Goal: Transaction & Acquisition: Purchase product/service

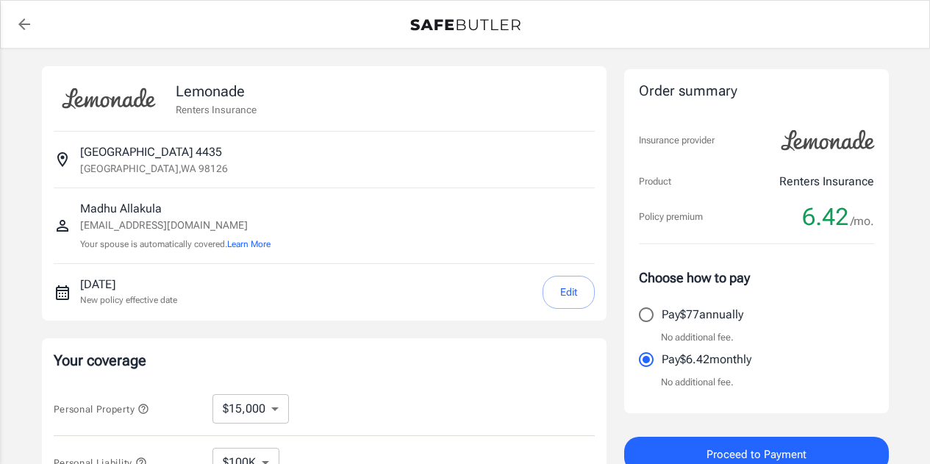
select select "15000"
select select "500"
click at [428, 350] on p "Your coverage" at bounding box center [324, 360] width 541 height 21
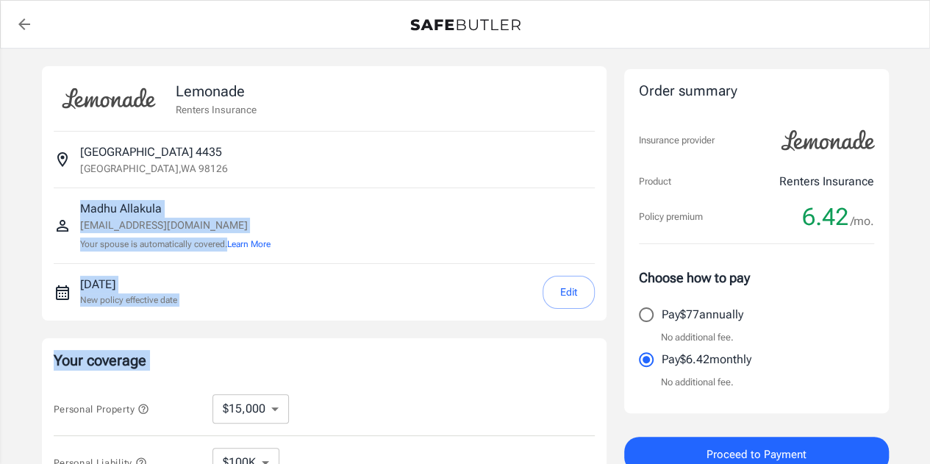
drag, startPoint x: 428, startPoint y: 348, endPoint x: 427, endPoint y: 242, distance: 106.6
click at [427, 242] on div "Lemonade Renters Insurance [STREET_ADDRESS][GEOGRAPHIC_DATA][PERSON_NAME][PERSO…" at bounding box center [324, 439] width 564 height 747
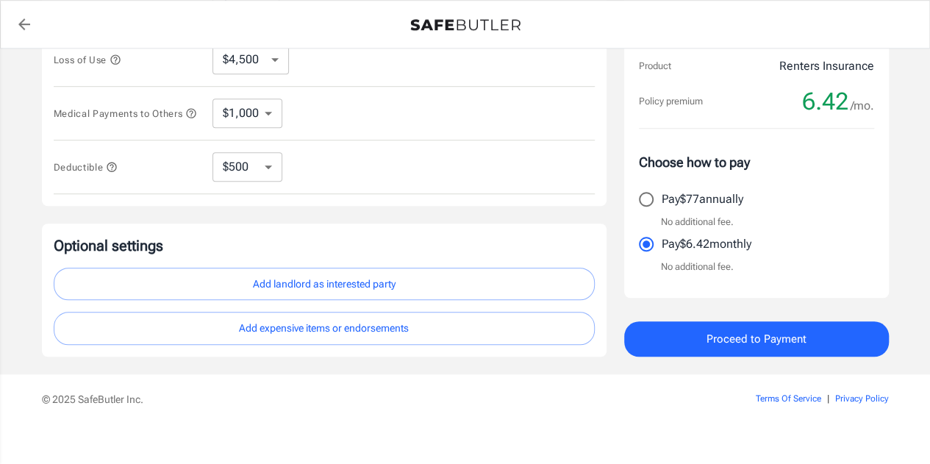
scroll to position [458, 0]
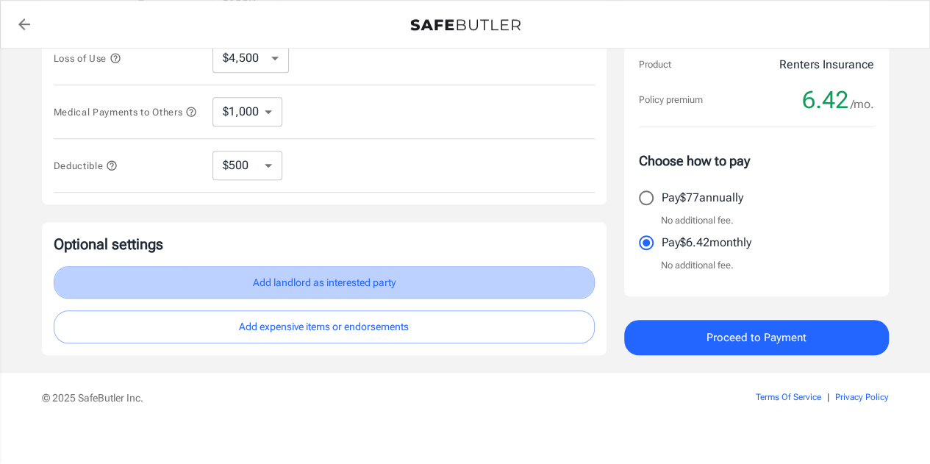
click at [390, 284] on button "Add landlord as interested party" at bounding box center [324, 282] width 541 height 33
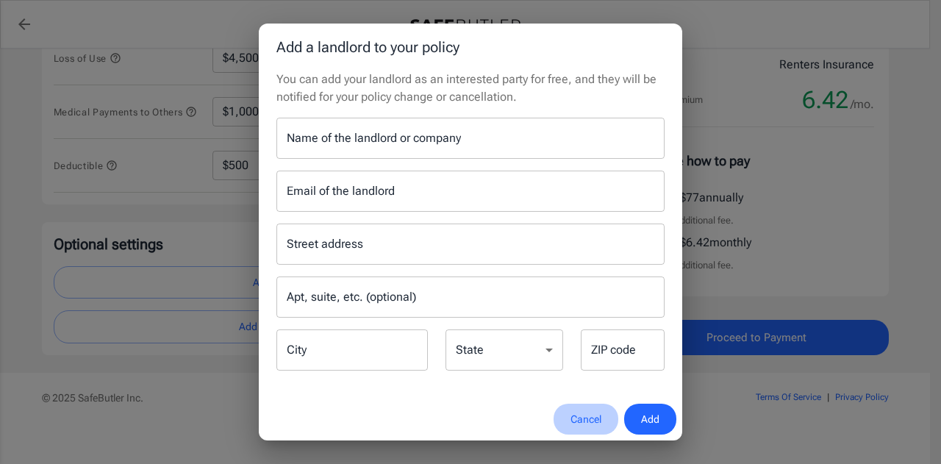
click at [596, 427] on button "Cancel" at bounding box center [585, 420] width 65 height 32
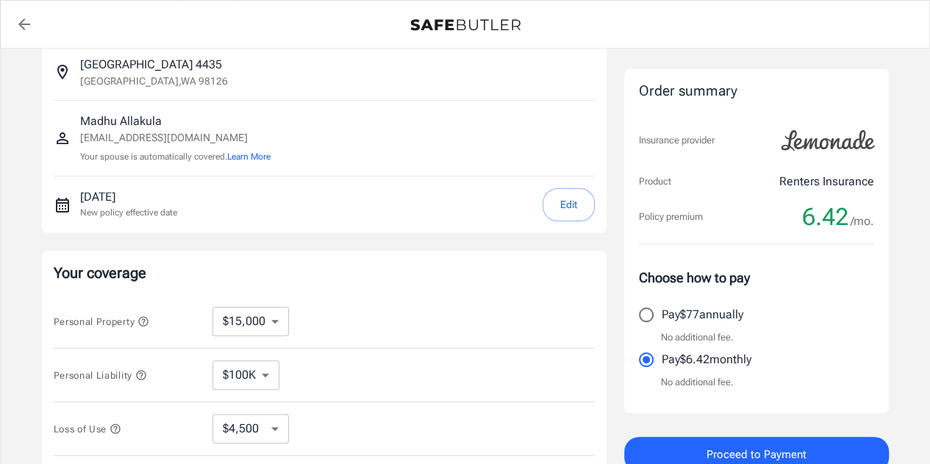
scroll to position [0, 0]
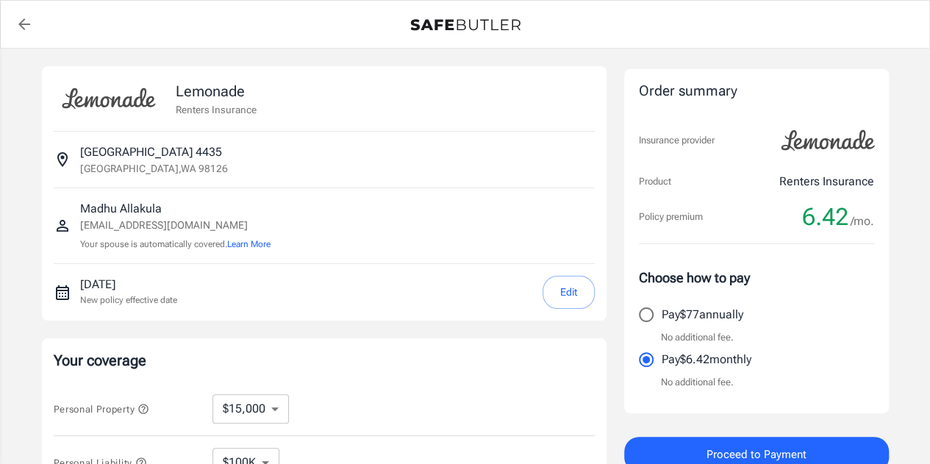
click at [610, 321] on div "Lemonade Renters Insurance [STREET_ADDRESS][GEOGRAPHIC_DATA][PERSON_NAME][PERSO…" at bounding box center [465, 439] width 847 height 747
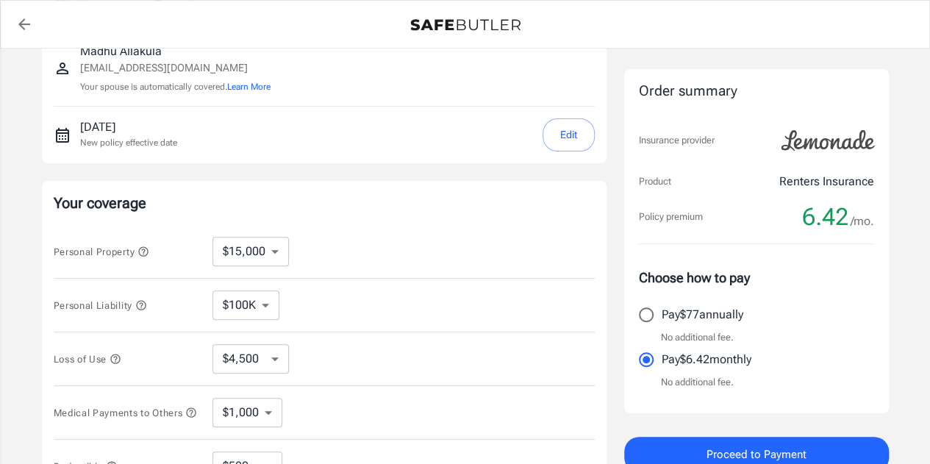
scroll to position [158, 0]
click at [275, 256] on select "$10,000 $15,000 $20,000 $25,000 $30,000 $40,000 $50,000 $100K $150K $200K $250K" at bounding box center [250, 250] width 76 height 29
select select "20000"
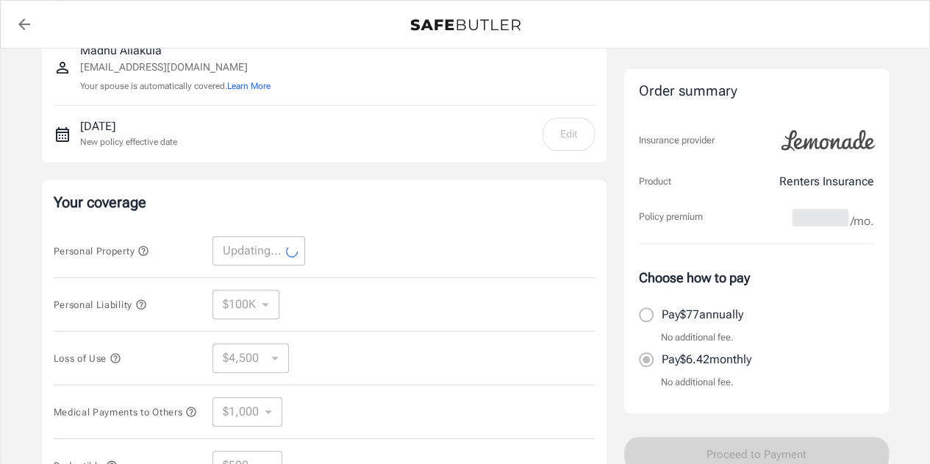
select select "20000"
select select "6000"
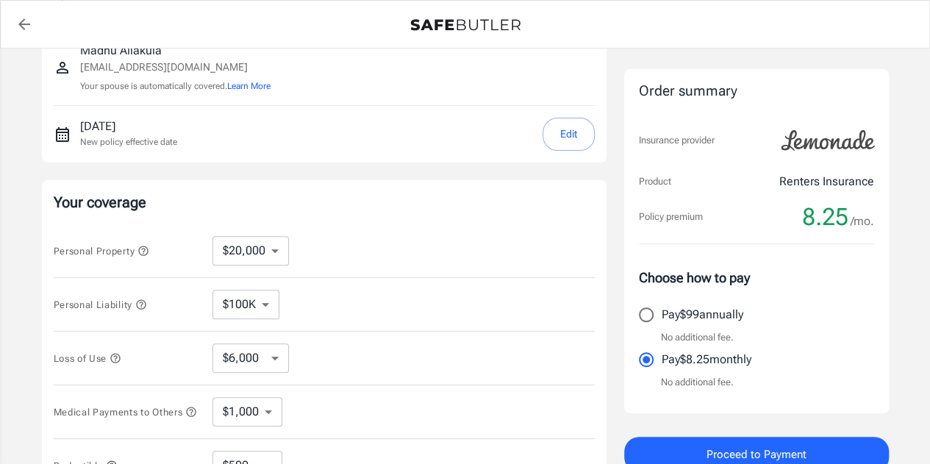
click at [291, 242] on div "$10,000 $15,000 $20,000 $25,000 $30,000 $40,000 $50,000 $100K $150K $200K $250K…" at bounding box center [262, 250] width 100 height 29
click at [279, 250] on select "$10,000 $15,000 $20,000 $25,000 $30,000 $40,000 $50,000 $100K $150K $200K $250K" at bounding box center [250, 250] width 76 height 29
select select "10000"
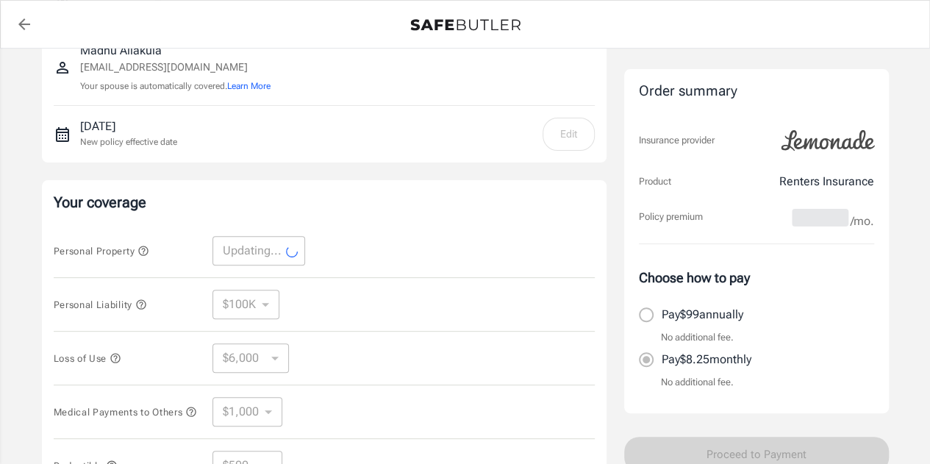
select select "10000"
select select "3000"
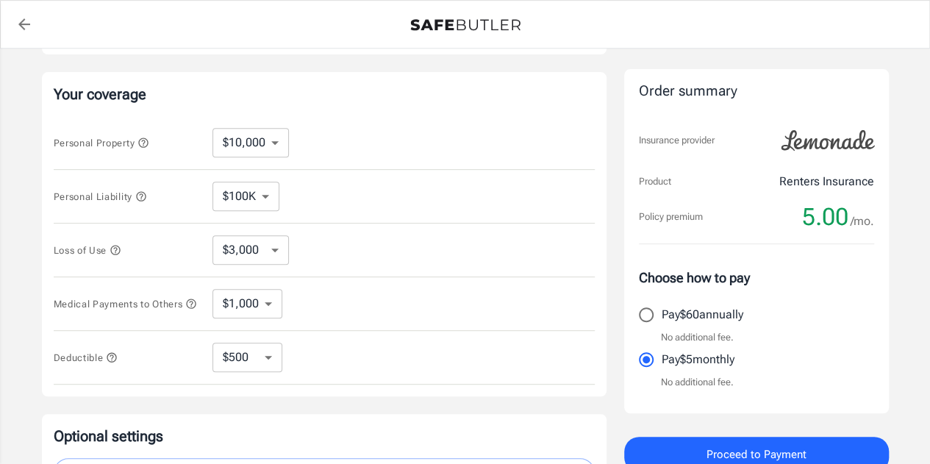
scroll to position [267, 0]
click at [259, 301] on select "$1,000 $2,000 $3,000 $4,000 $5,000" at bounding box center [247, 302] width 70 height 29
click at [356, 318] on div "Medical Payments to Others $1,000 $2,000 $3,000 $4,000 $5,000 ​" at bounding box center [324, 303] width 541 height 54
click at [268, 132] on select "$10,000 $15,000 $20,000 $25,000 $30,000 $40,000 $50,000 $100K $150K $200K $250K" at bounding box center [250, 141] width 76 height 29
click at [381, 185] on div "Personal Liability $100K $200K $300K $400K $500K $1M ​" at bounding box center [324, 196] width 541 height 54
